Goal: Task Accomplishment & Management: Use online tool/utility

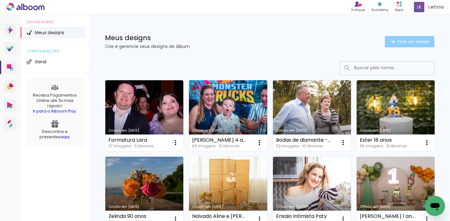
click at [409, 44] on span "Criar um design" at bounding box center [413, 41] width 33 height 4
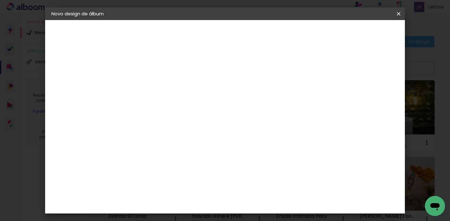
click at [154, 83] on input at bounding box center [154, 84] width 0 height 10
type input "[PERSON_NAME] 5 anos"
type paper-input "[PERSON_NAME] 5 anos"
click at [0, 0] on slot "Avançar" at bounding box center [0, 0] width 0 height 0
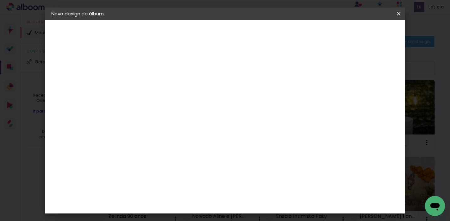
click at [201, 121] on input at bounding box center [169, 119] width 63 height 8
type input "w"
type input "mat"
type paper-input "mat"
click at [188, 139] on div "Matias Encadernações" at bounding box center [168, 143] width 39 height 10
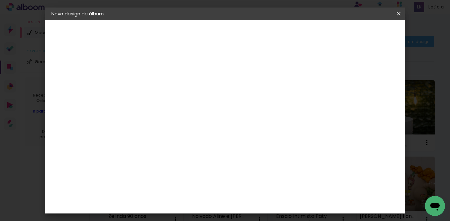
click at [188, 139] on div "Matias Encadernações" at bounding box center [168, 143] width 39 height 10
click at [0, 0] on slot "Avançar" at bounding box center [0, 0] width 0 height 0
click at [178, 104] on input "text" at bounding box center [166, 109] width 24 height 10
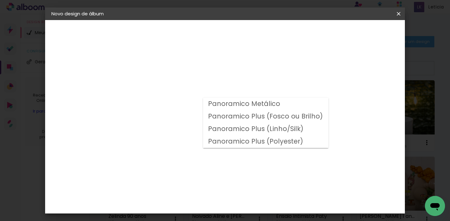
click at [0, 0] on slot "Panoramico Plus (Fosco ou Brilho)" at bounding box center [0, 0] width 0 height 0
type input "Panoramico Plus (Fosco ou Brilho)"
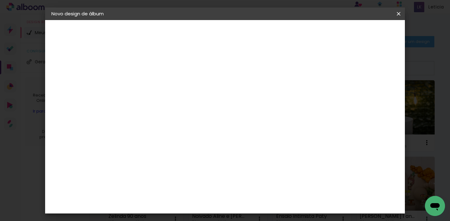
scroll to position [184, 0]
click at [265, 27] on header "Modelo Escolha o modelo do álbum. Voltar Avançar" at bounding box center [196, 38] width 139 height 37
click at [0, 0] on slot "Avançar" at bounding box center [0, 0] width 0 height 0
click at [316, 36] on paper-button "Iniciar design" at bounding box center [295, 33] width 41 height 11
